Goal: Use online tool/utility: Utilize a website feature to perform a specific function

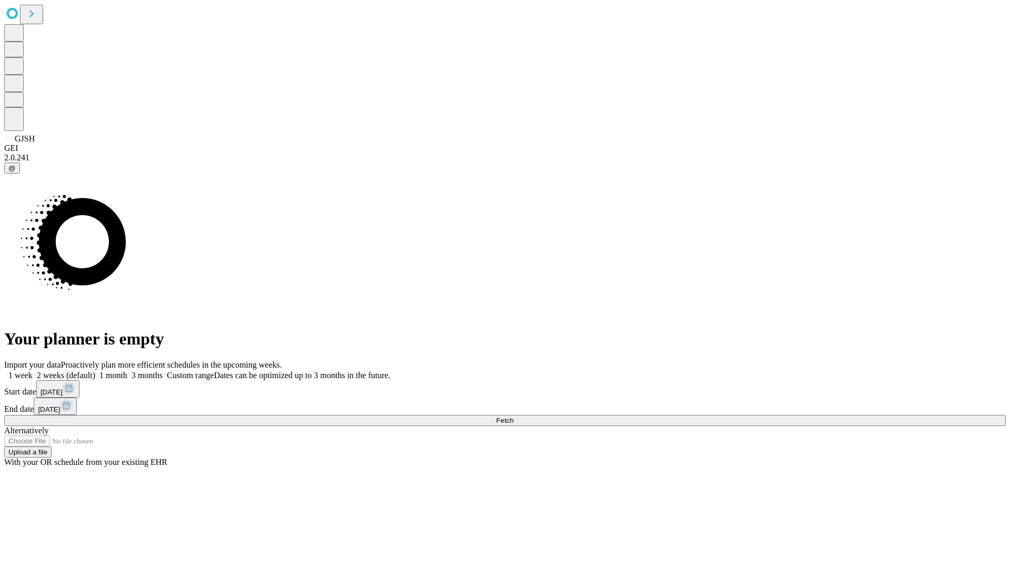
click at [127, 371] on label "1 month" at bounding box center [111, 375] width 32 height 9
click at [514, 417] on span "Fetch" at bounding box center [504, 421] width 17 height 8
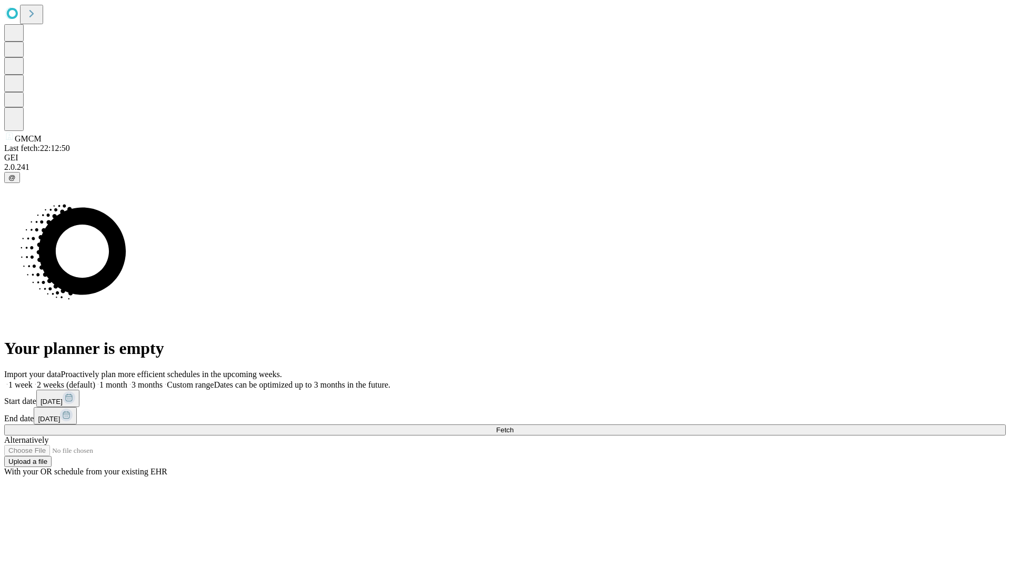
click at [127, 380] on label "1 month" at bounding box center [111, 384] width 32 height 9
click at [514, 426] on span "Fetch" at bounding box center [504, 430] width 17 height 8
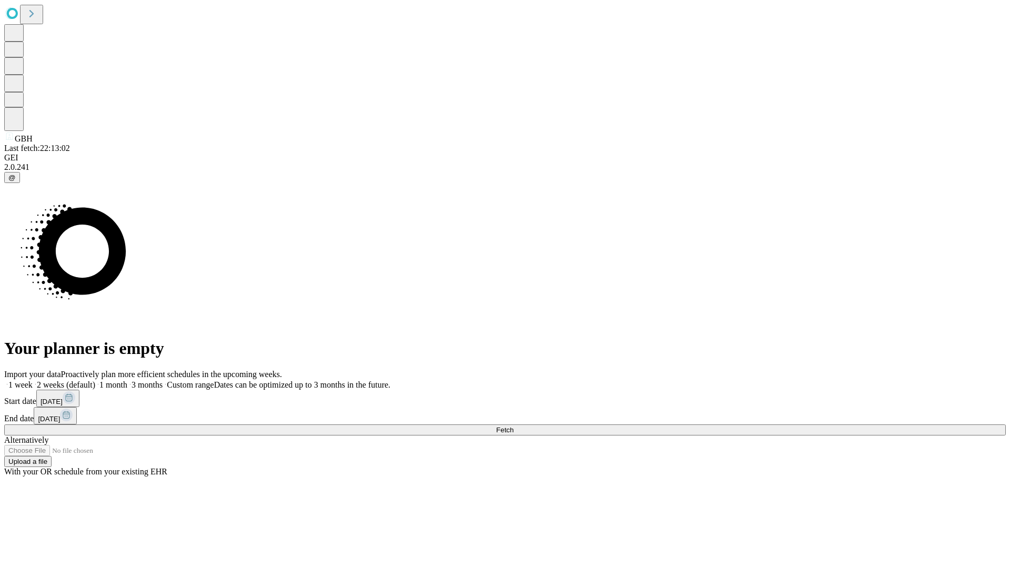
click at [127, 380] on label "1 month" at bounding box center [111, 384] width 32 height 9
click at [514, 426] on span "Fetch" at bounding box center [504, 430] width 17 height 8
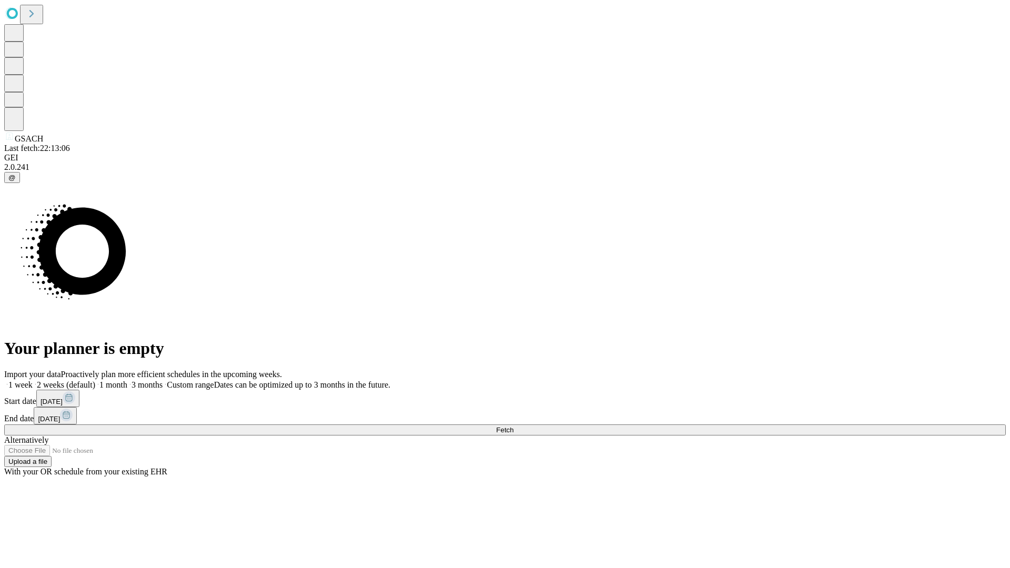
click at [127, 380] on label "1 month" at bounding box center [111, 384] width 32 height 9
click at [514, 426] on span "Fetch" at bounding box center [504, 430] width 17 height 8
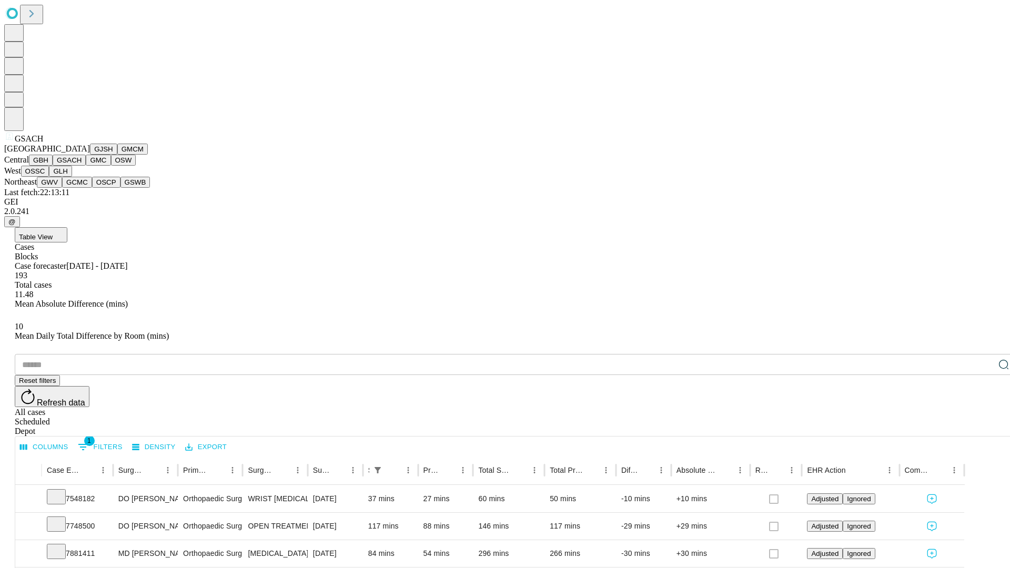
click at [86, 166] on button "GMC" at bounding box center [98, 160] width 25 height 11
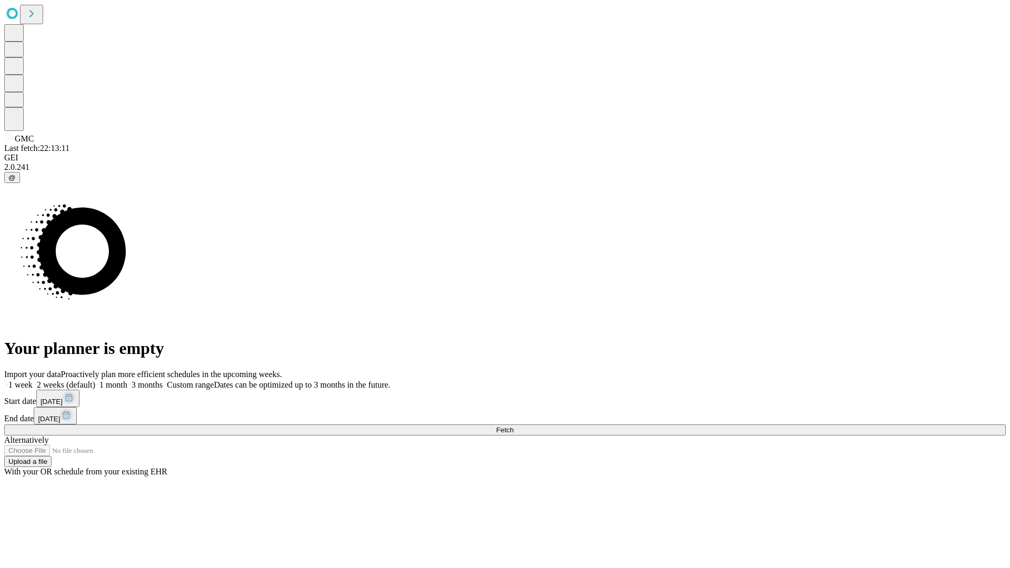
click at [127, 380] on label "1 month" at bounding box center [111, 384] width 32 height 9
click at [514, 426] on span "Fetch" at bounding box center [504, 430] width 17 height 8
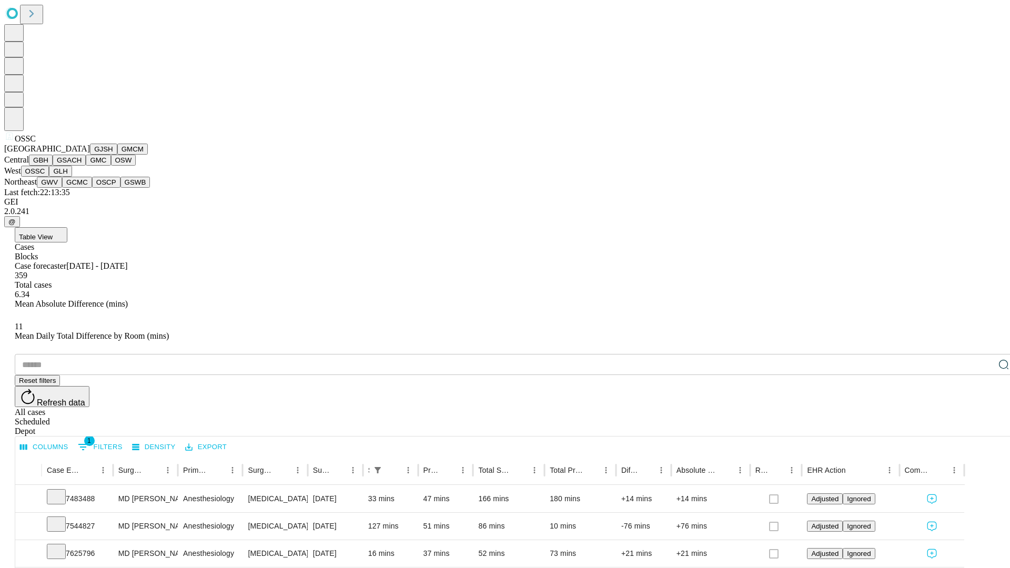
click at [72, 177] on button "GLH" at bounding box center [60, 171] width 23 height 11
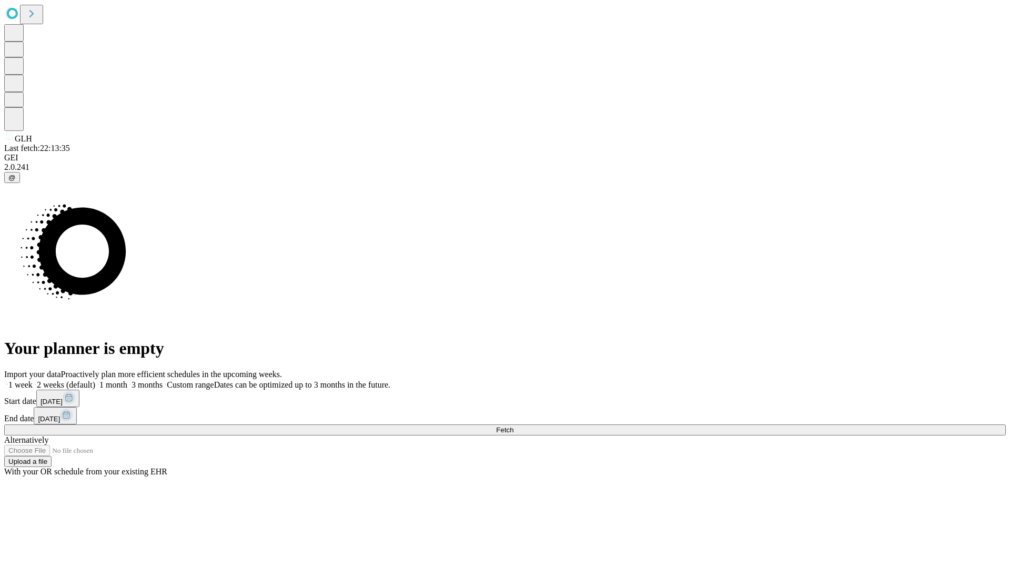
click at [127, 380] on label "1 month" at bounding box center [111, 384] width 32 height 9
click at [514, 426] on span "Fetch" at bounding box center [504, 430] width 17 height 8
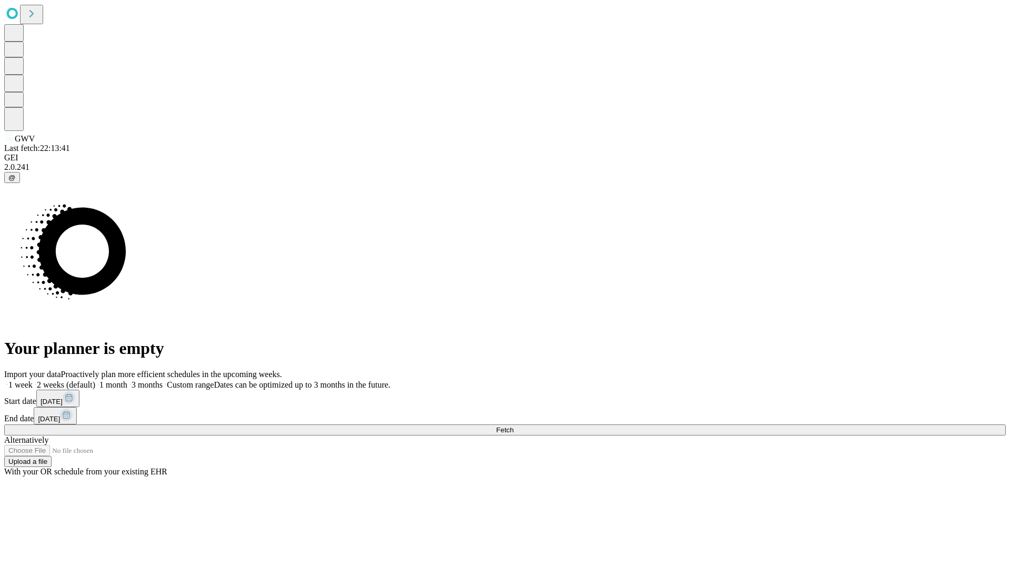
click at [127, 380] on label "1 month" at bounding box center [111, 384] width 32 height 9
click at [514, 426] on span "Fetch" at bounding box center [504, 430] width 17 height 8
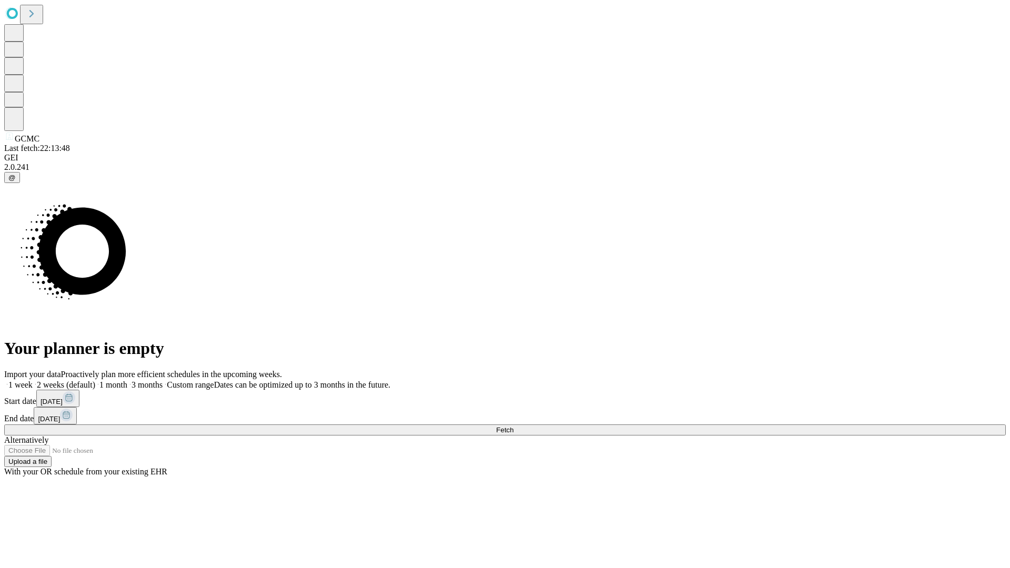
click at [514, 426] on span "Fetch" at bounding box center [504, 430] width 17 height 8
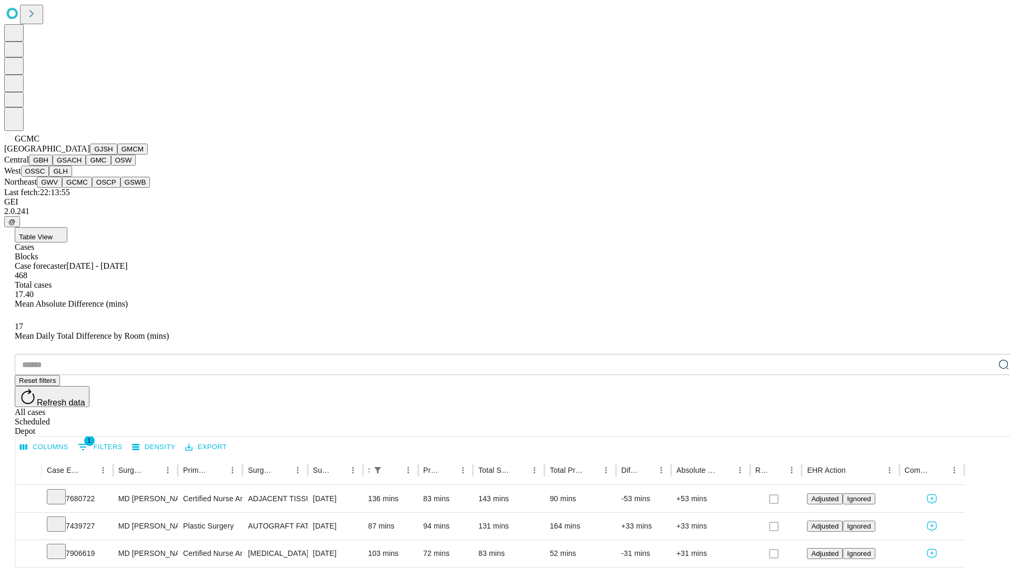
click at [92, 188] on button "OSCP" at bounding box center [106, 182] width 28 height 11
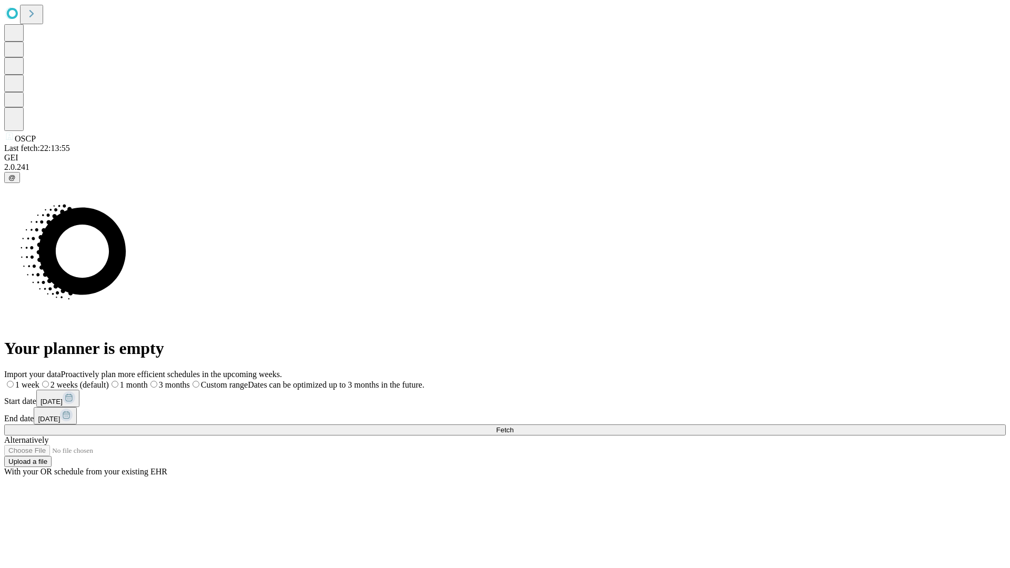
click at [148, 380] on label "1 month" at bounding box center [128, 384] width 39 height 9
click at [514, 426] on span "Fetch" at bounding box center [504, 430] width 17 height 8
